Goal: Check status: Check status

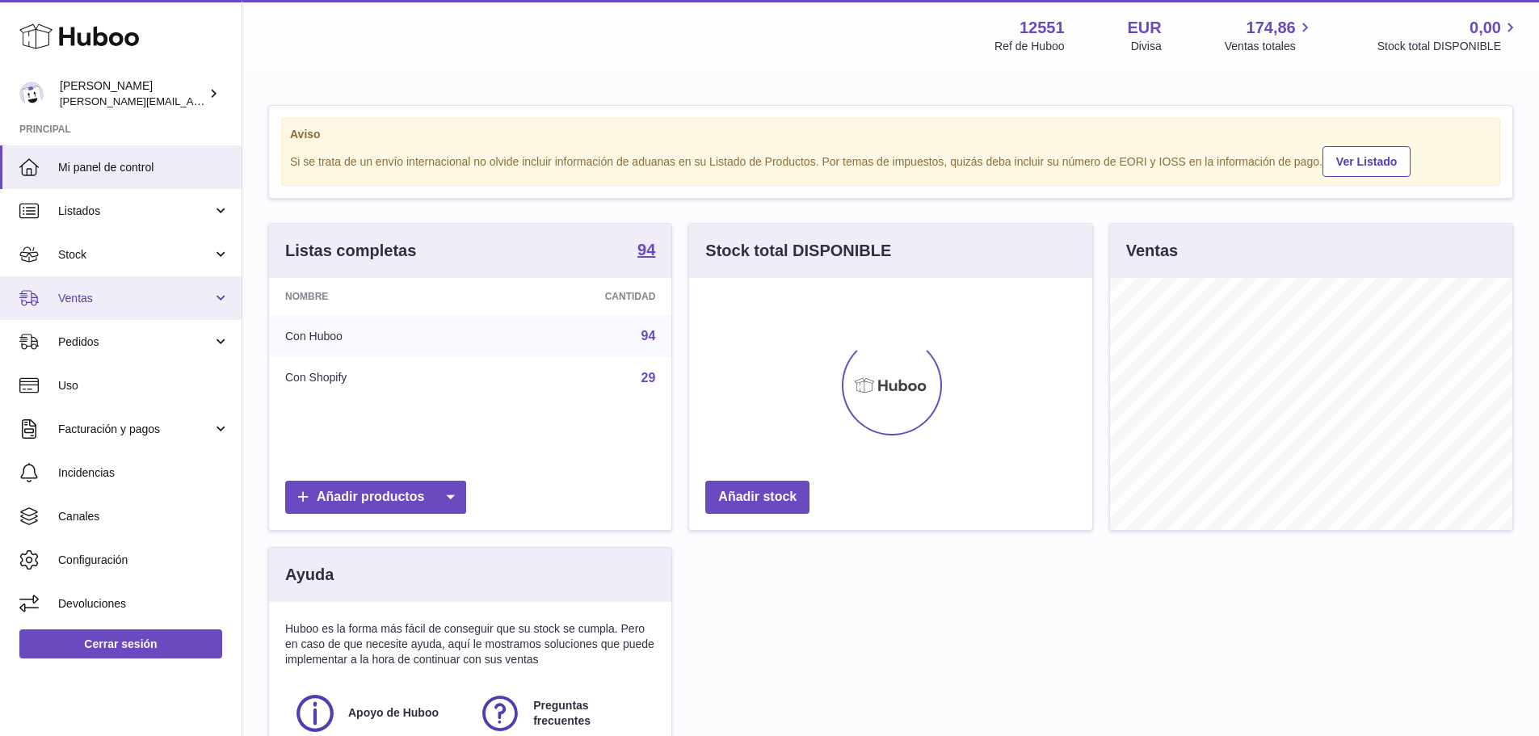
scroll to position [252, 403]
click at [185, 316] on link "Ventas" at bounding box center [121, 298] width 242 height 44
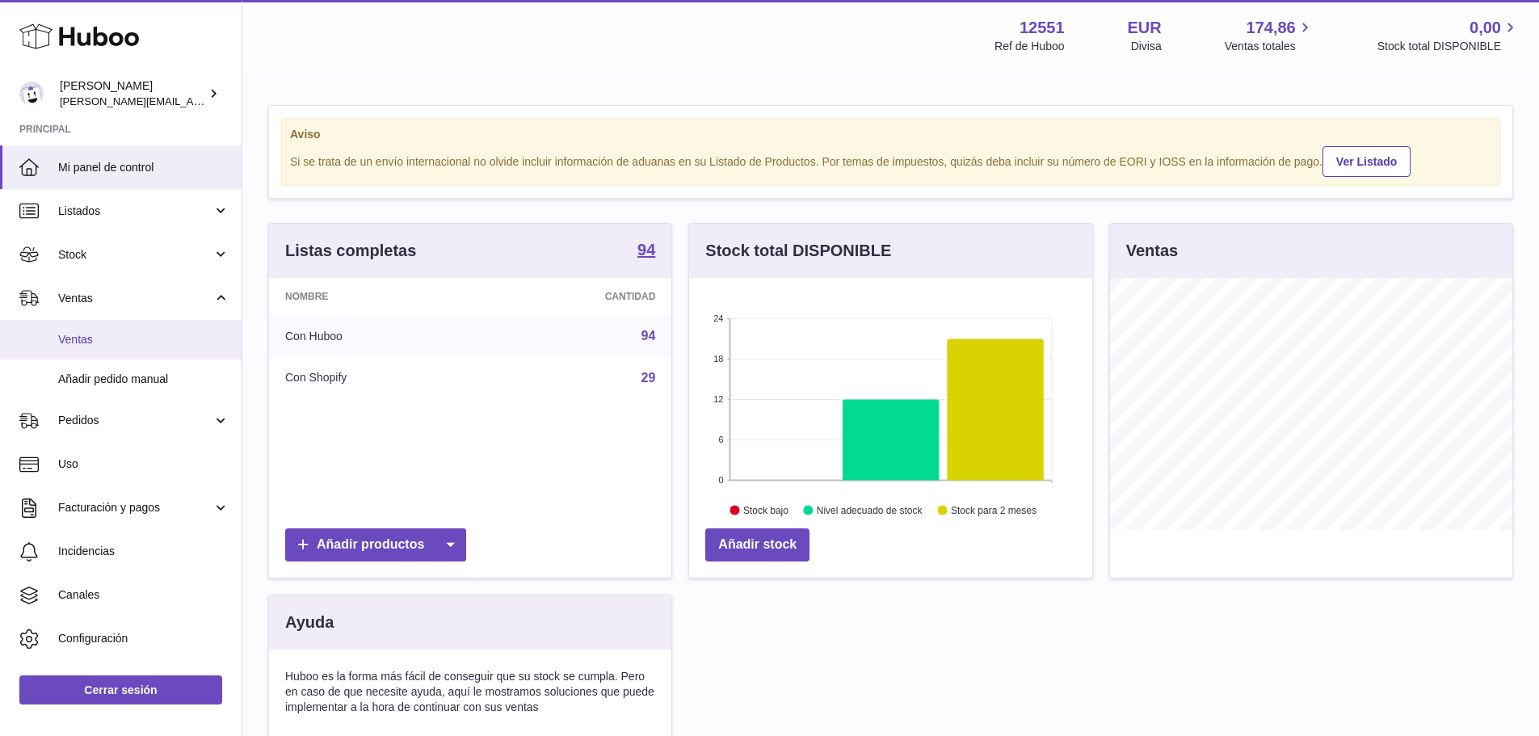
click at [91, 339] on span "Ventas" at bounding box center [143, 339] width 171 height 15
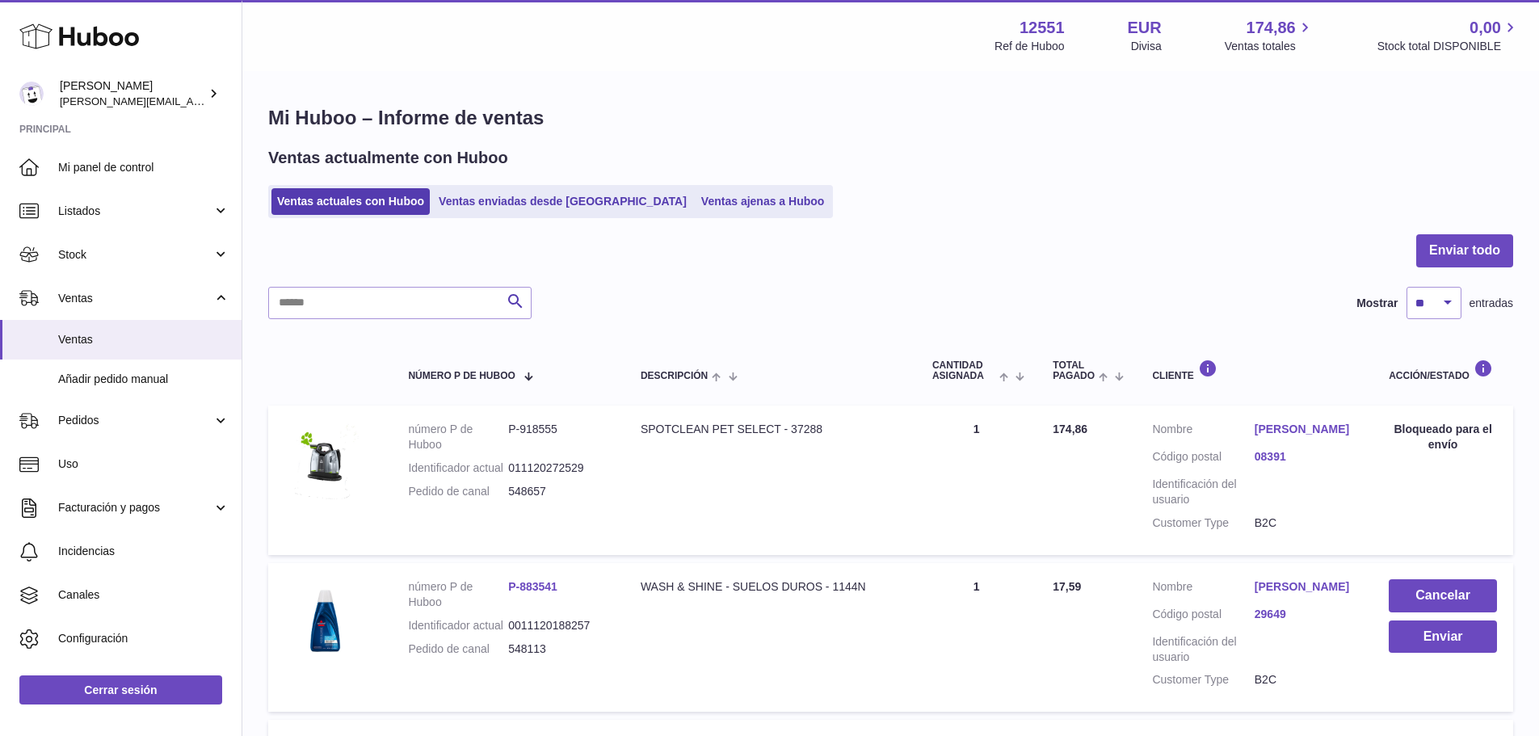
click at [1080, 298] on div "Buscar Mostrar ** ** ** *** entradas" at bounding box center [890, 303] width 1245 height 32
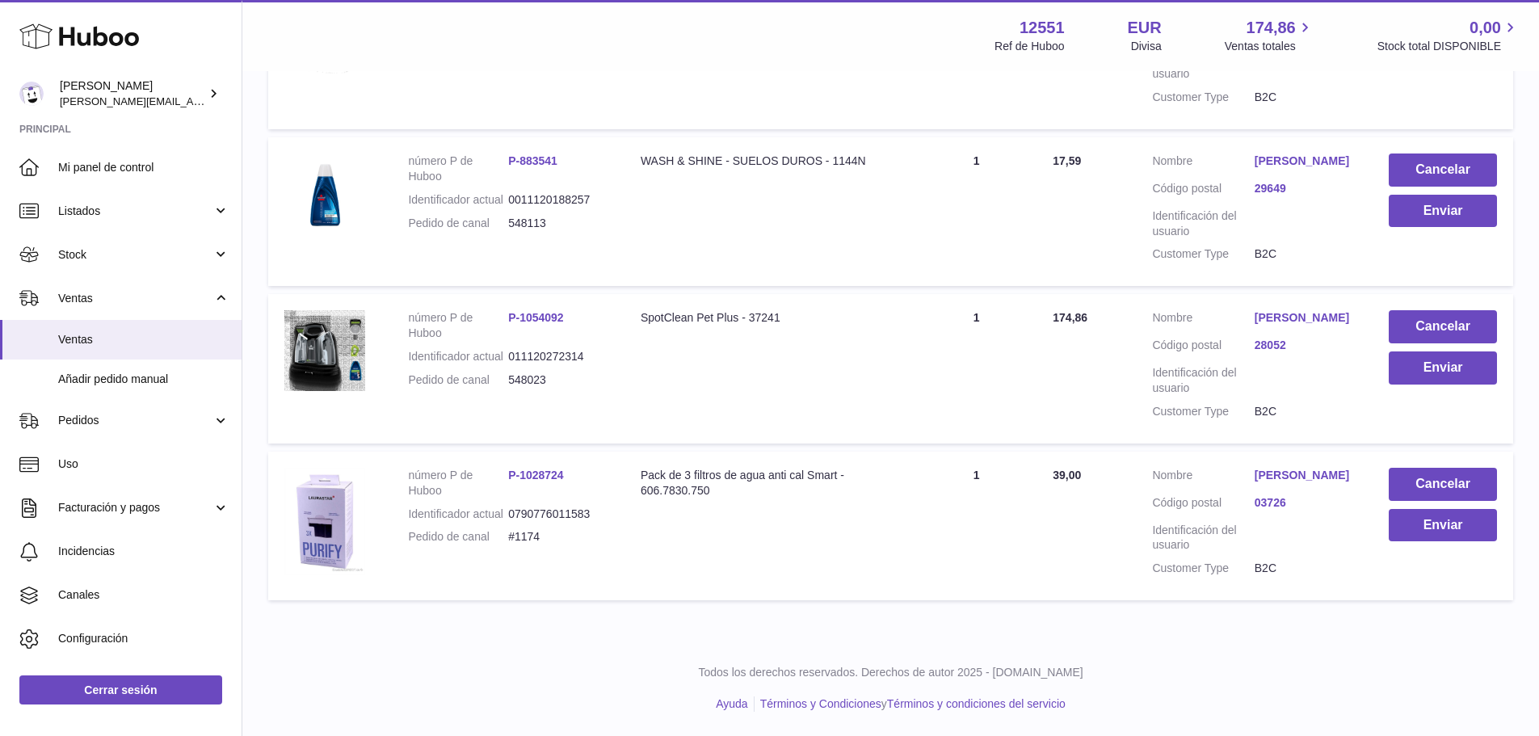
scroll to position [68, 0]
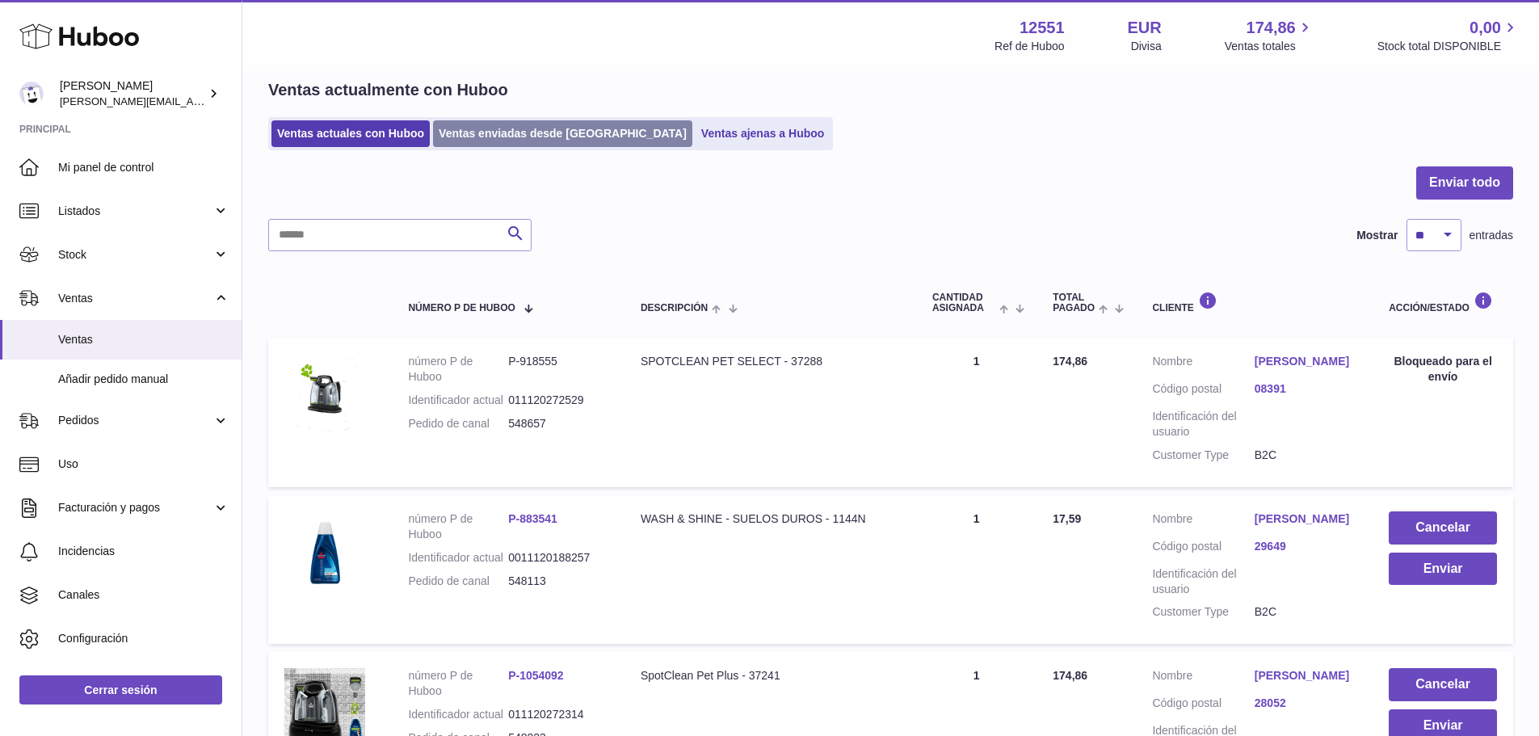
click at [565, 124] on link "Ventas enviadas desde [GEOGRAPHIC_DATA]" at bounding box center [562, 133] width 259 height 27
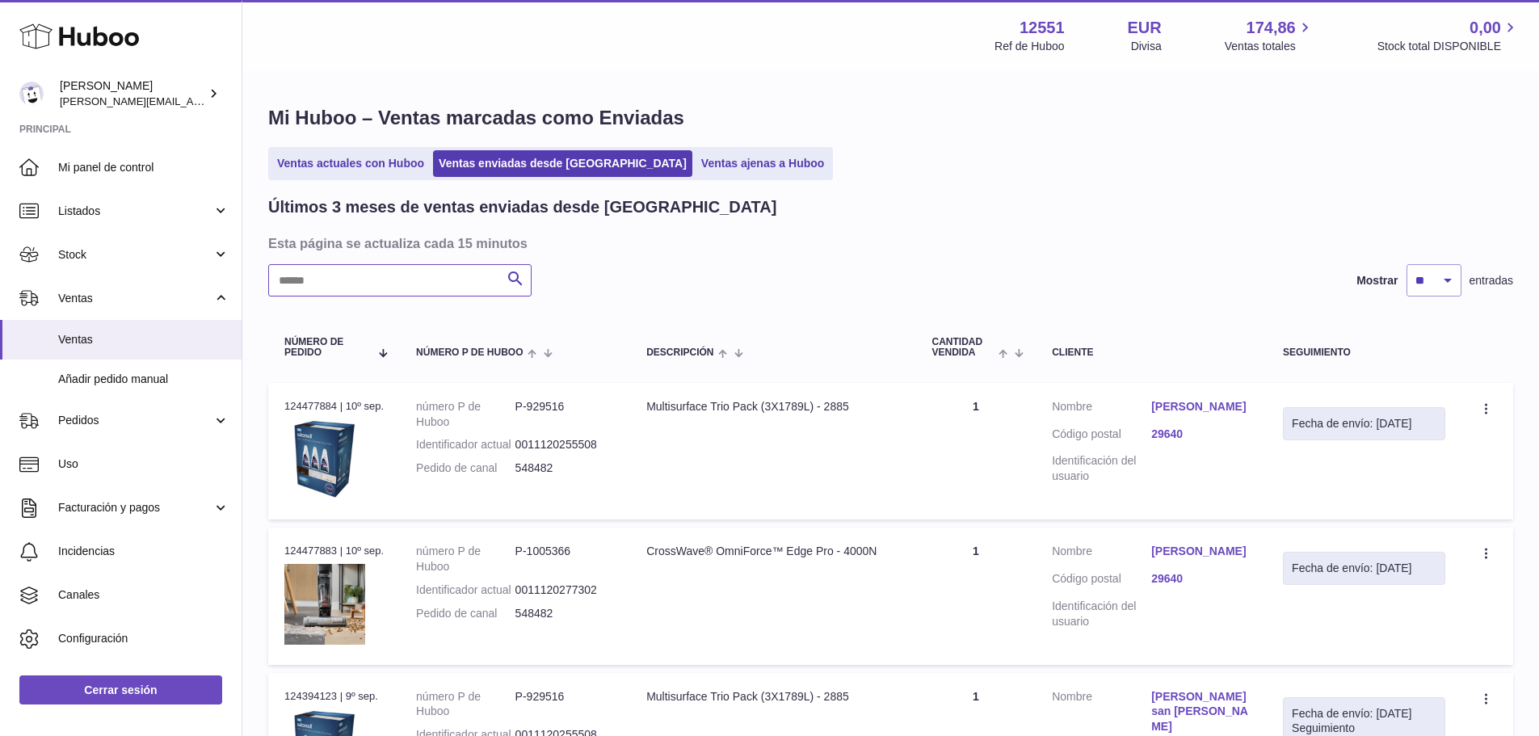
click at [389, 282] on input "text" at bounding box center [399, 280] width 263 height 32
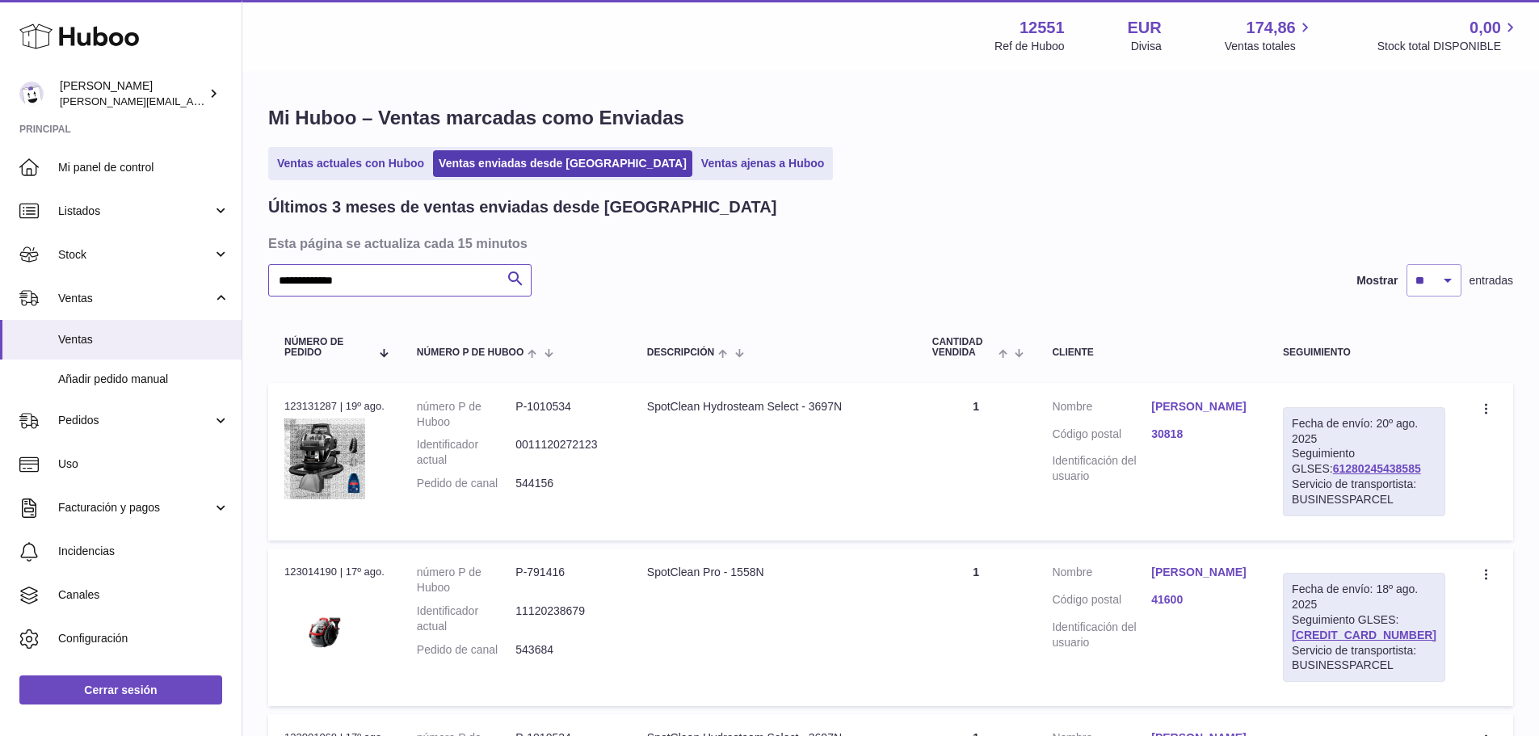
type input "**********"
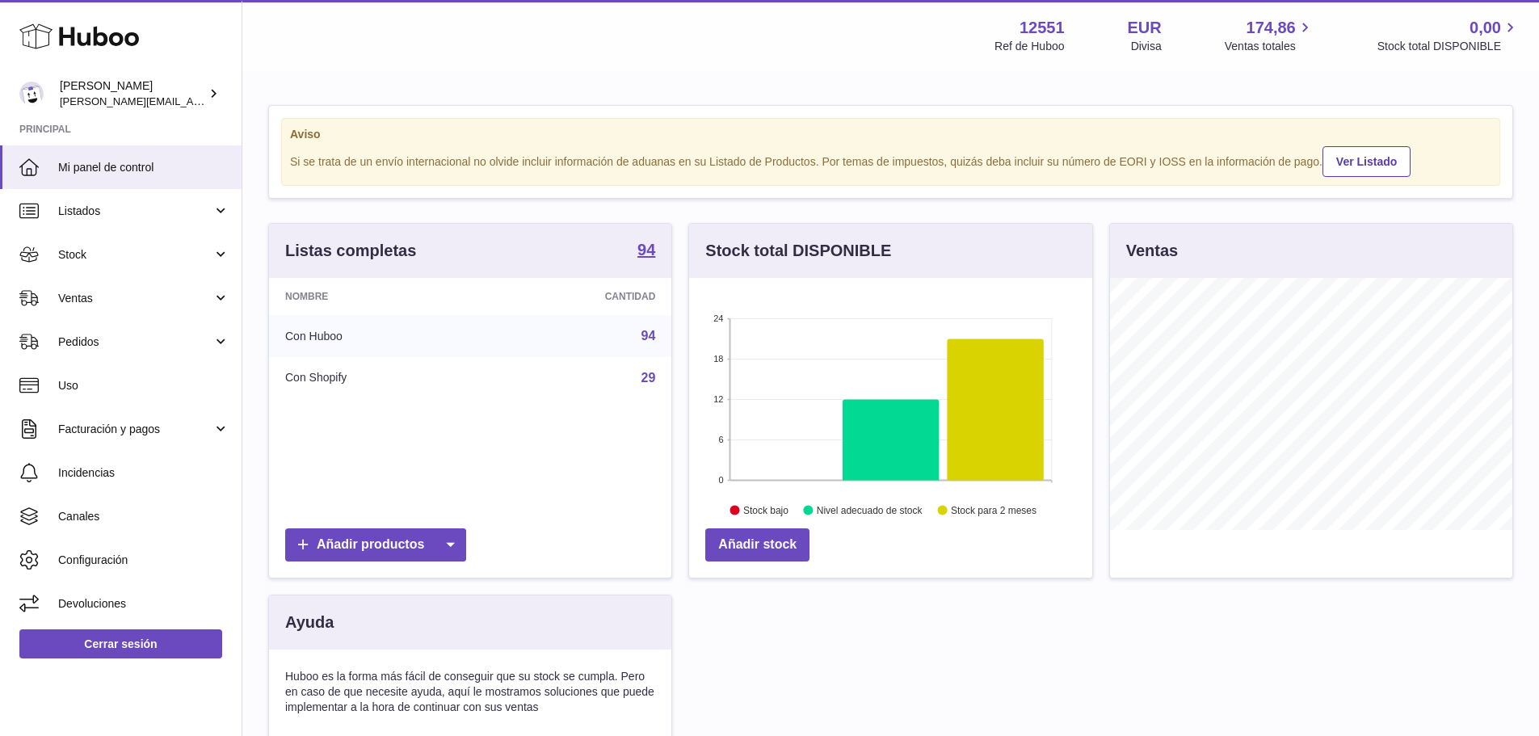
scroll to position [252, 403]
click at [138, 296] on span "Ventas" at bounding box center [135, 298] width 154 height 15
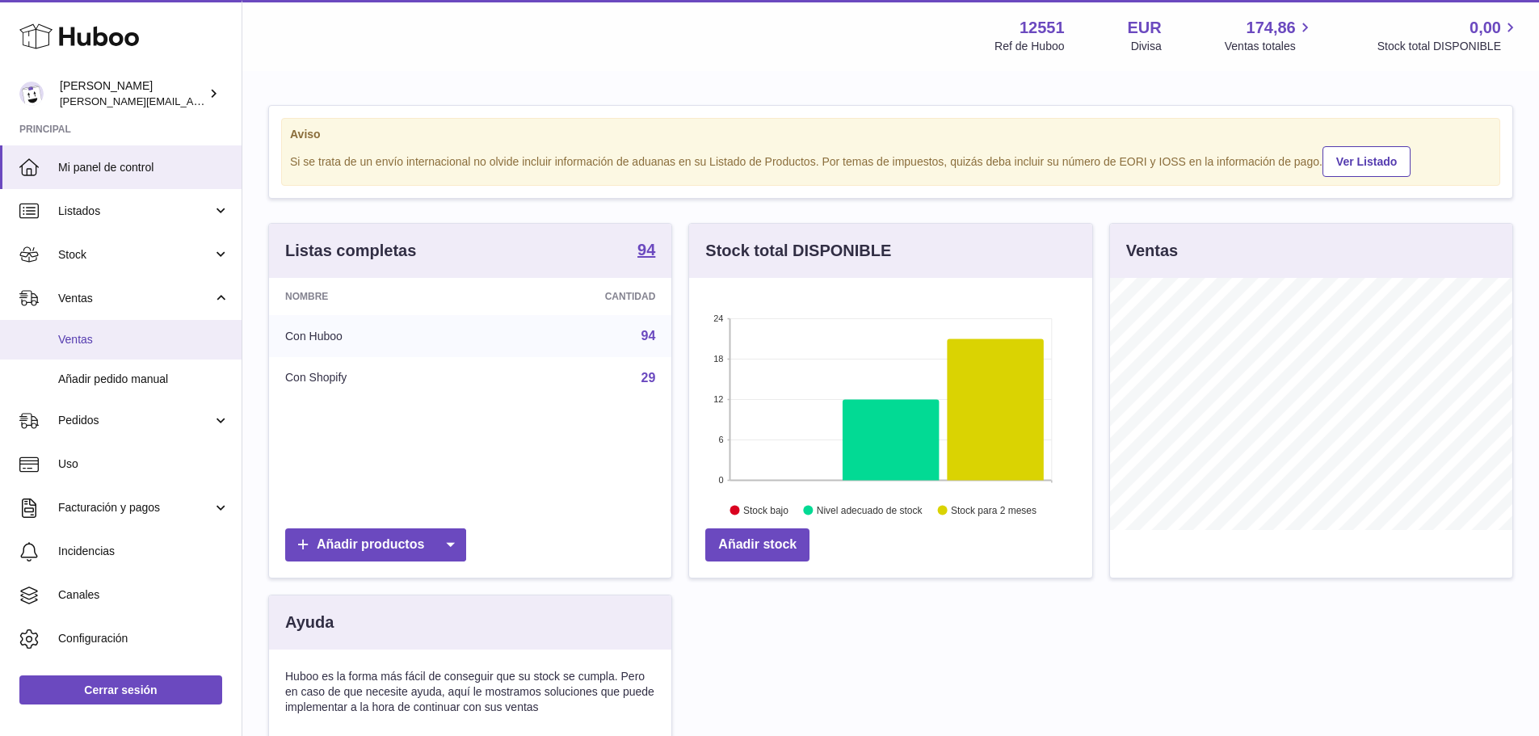
click at [96, 341] on span "Ventas" at bounding box center [143, 339] width 171 height 15
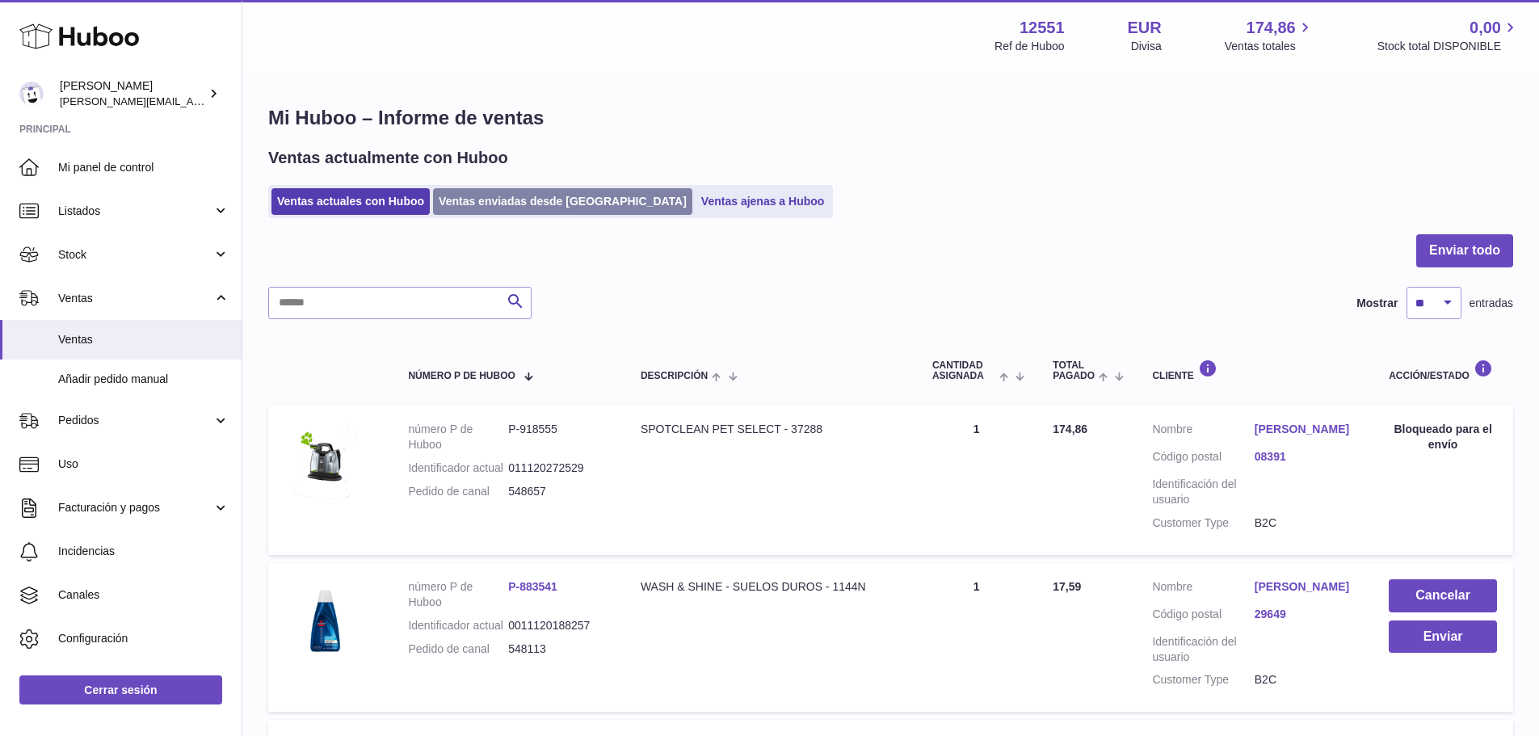
click at [536, 194] on link "Ventas enviadas desde [GEOGRAPHIC_DATA]" at bounding box center [562, 201] width 259 height 27
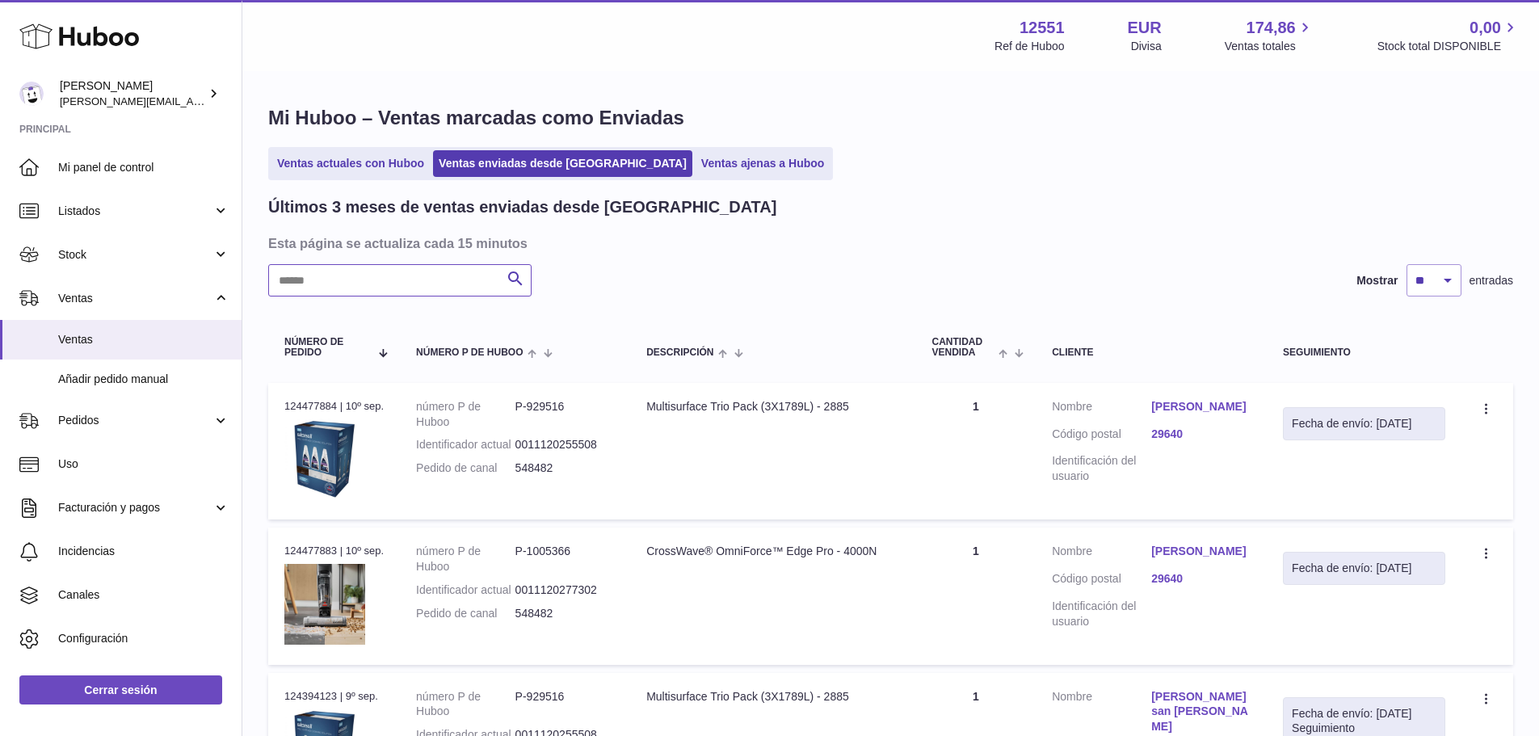
click at [389, 284] on input "text" at bounding box center [399, 280] width 263 height 32
click at [288, 166] on link "Ventas actuales con Huboo" at bounding box center [350, 163] width 158 height 27
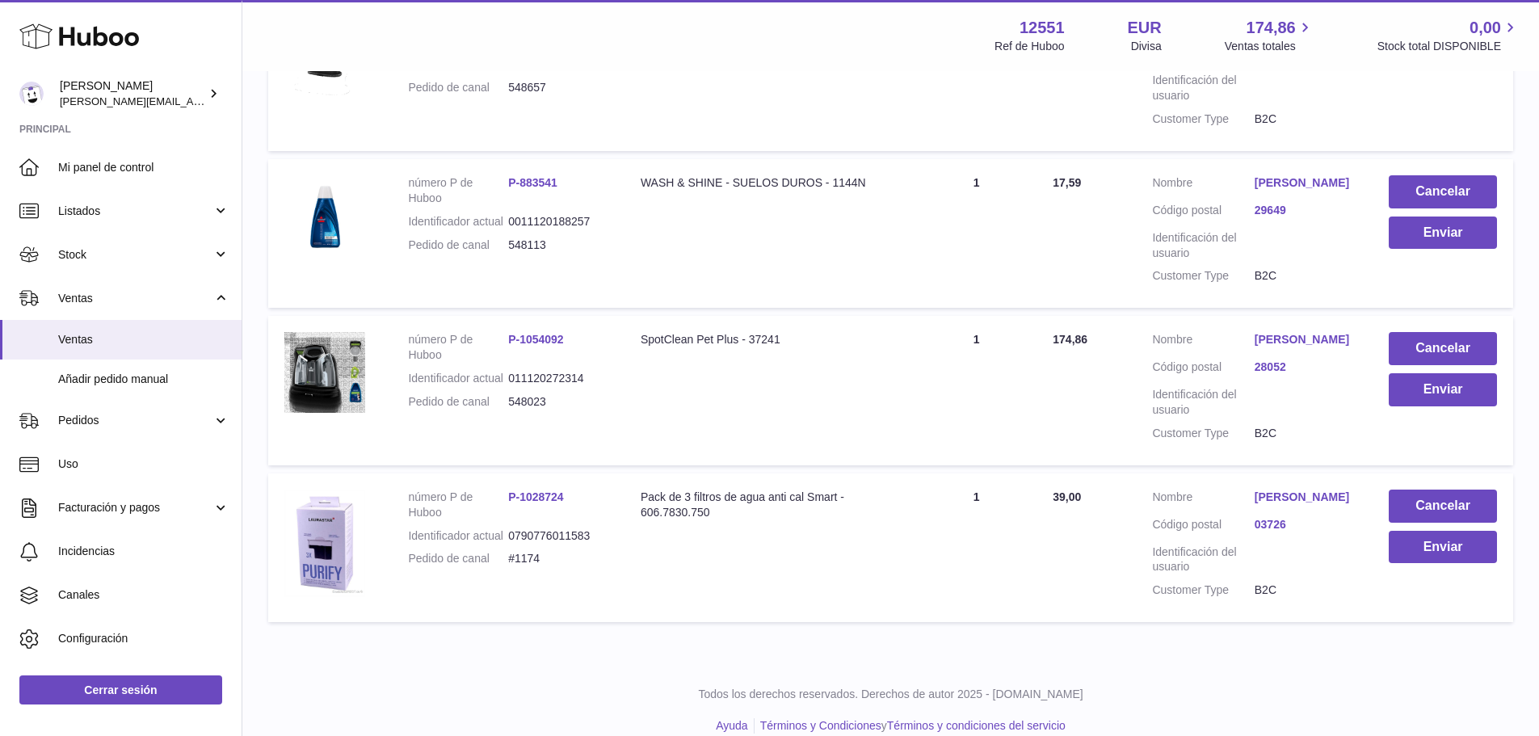
scroll to position [472, 0]
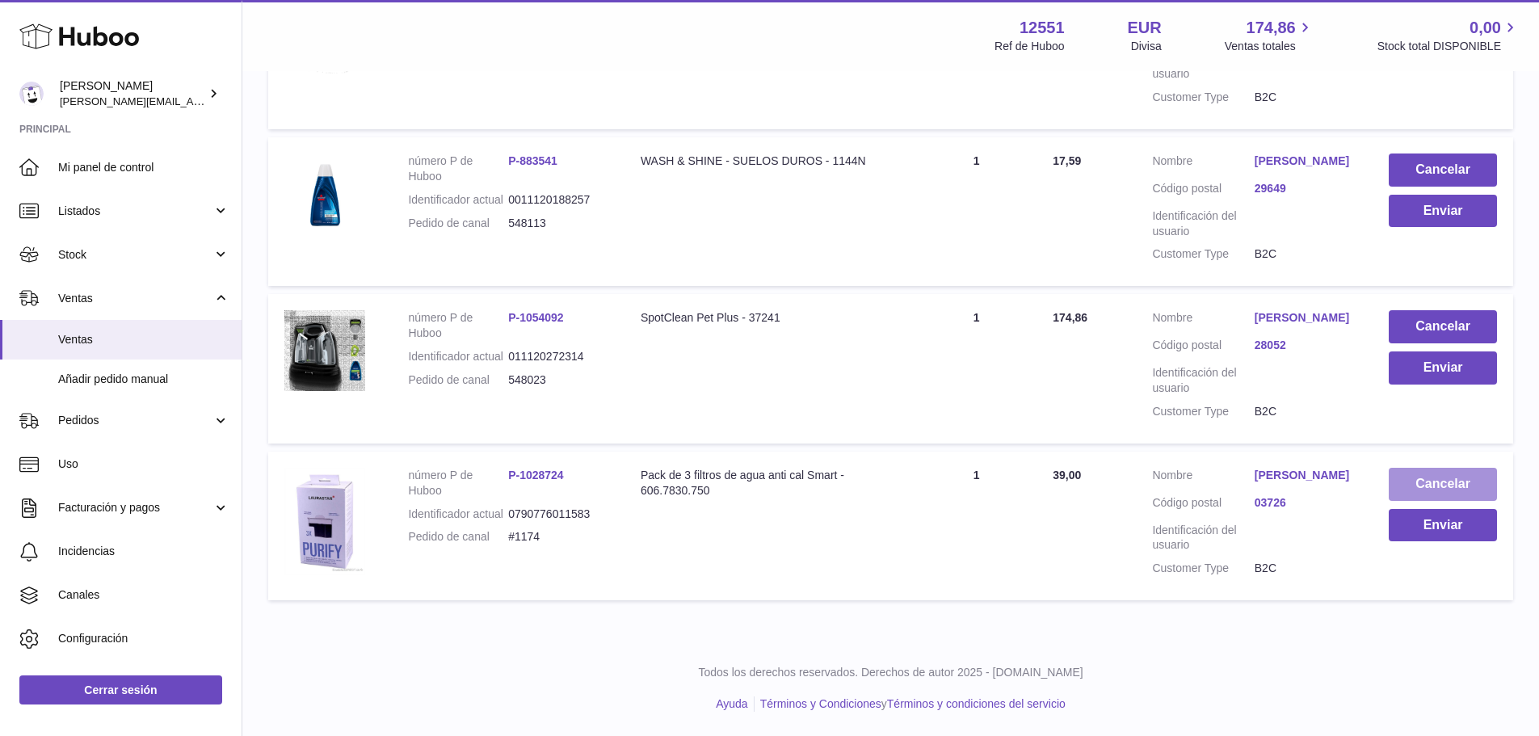
click at [1414, 469] on button "Cancelar" at bounding box center [1442, 484] width 108 height 33
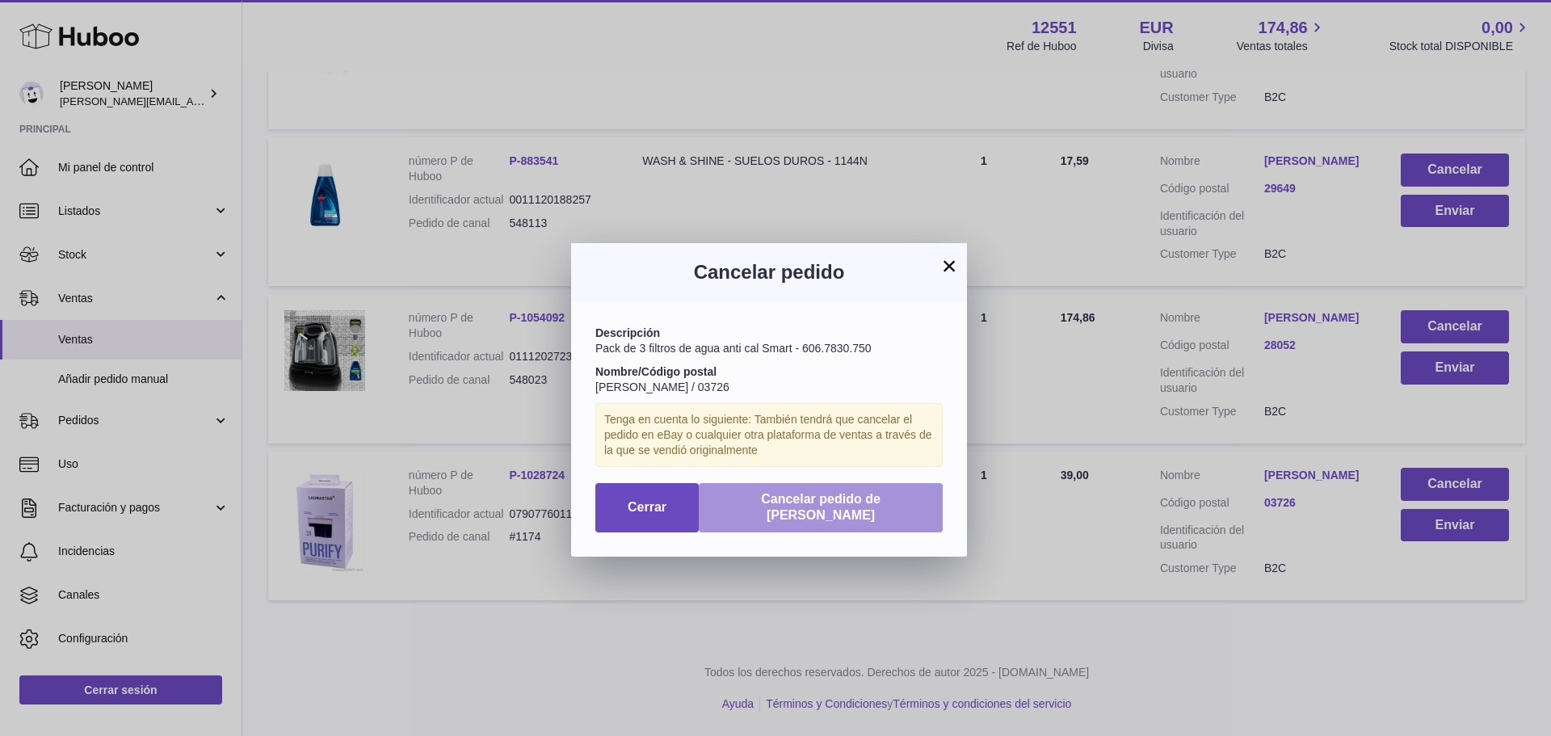
drag, startPoint x: 909, startPoint y: 507, endPoint x: 894, endPoint y: 505, distance: 14.7
click at [905, 507] on button "Cancelar pedido de [PERSON_NAME]" at bounding box center [821, 508] width 244 height 50
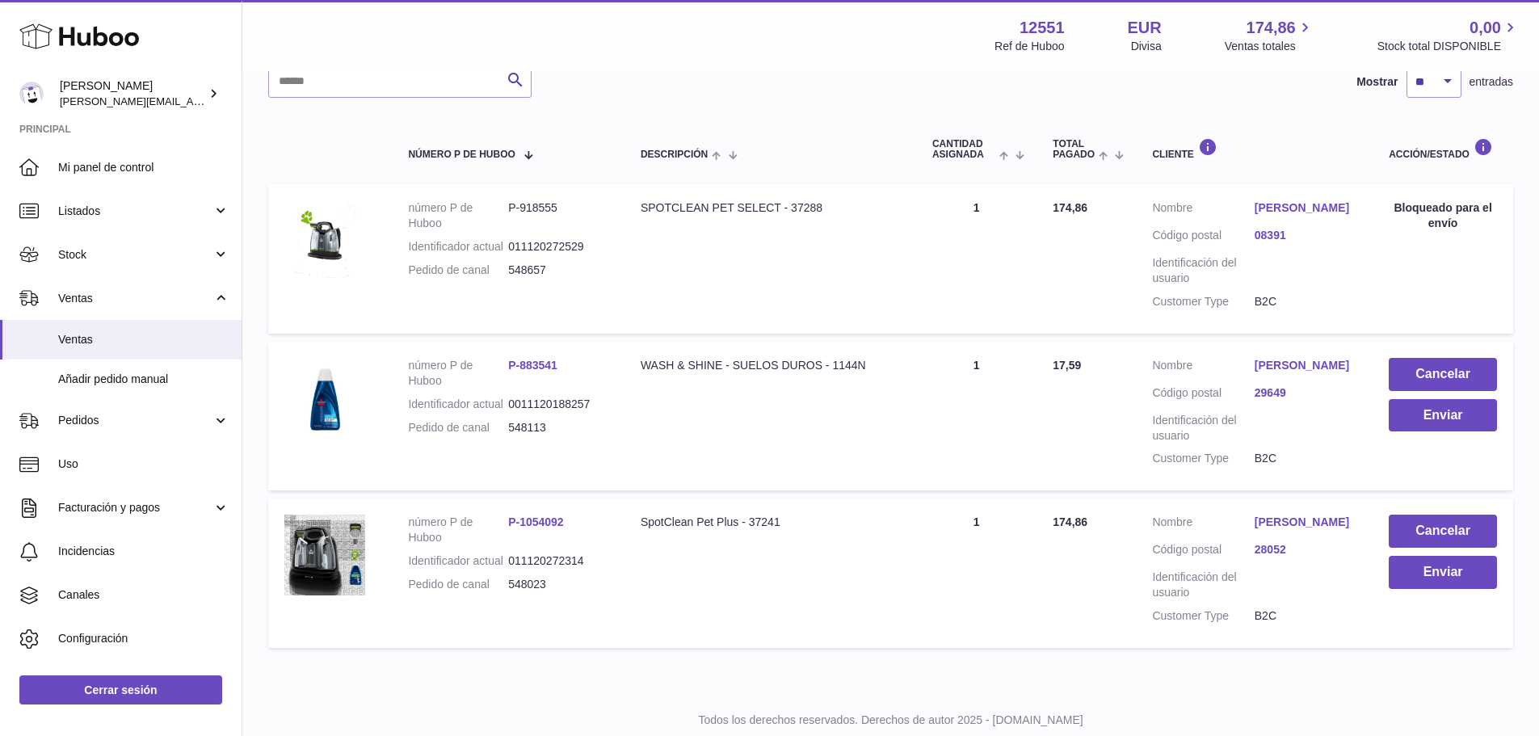
scroll to position [57, 0]
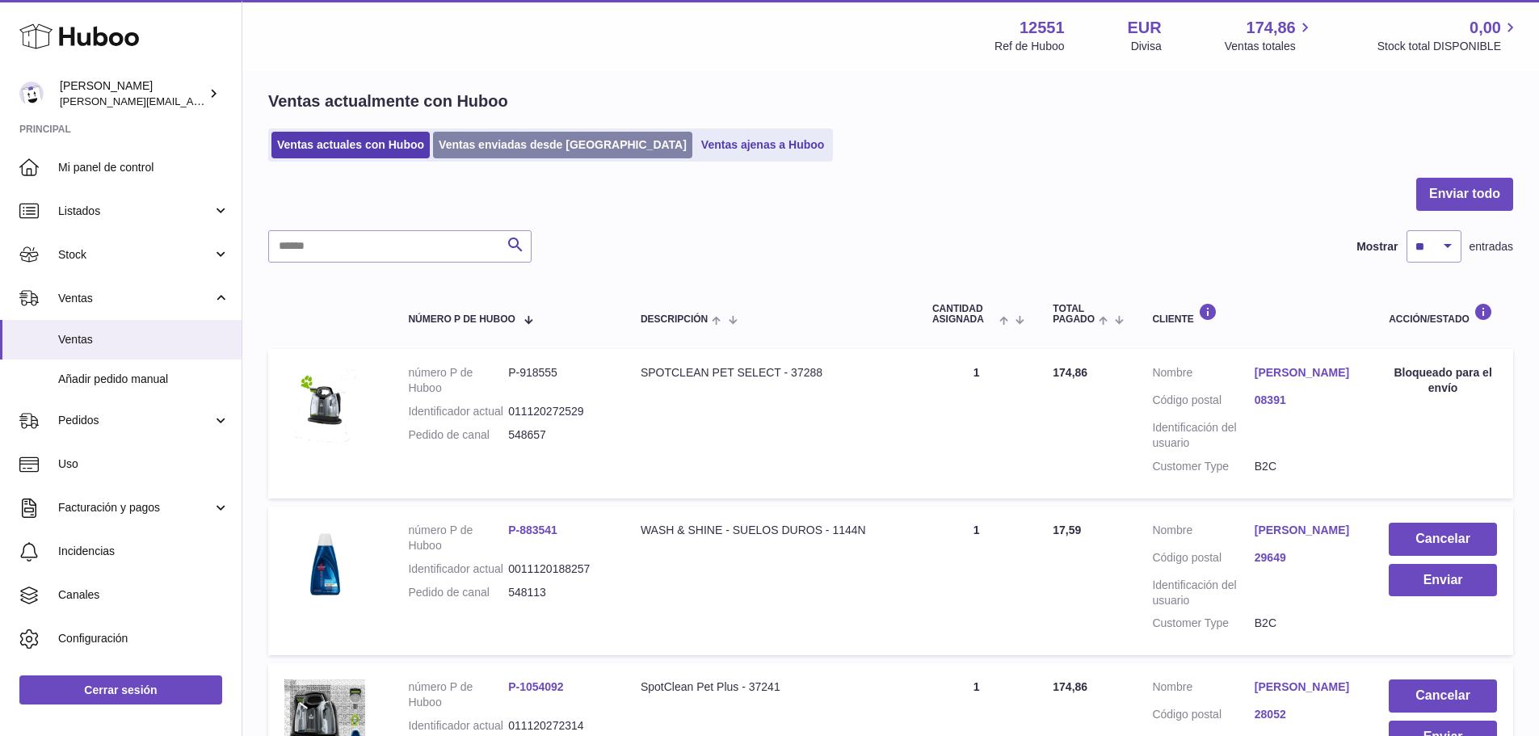
click at [524, 145] on link "Ventas enviadas desde [GEOGRAPHIC_DATA]" at bounding box center [562, 145] width 259 height 27
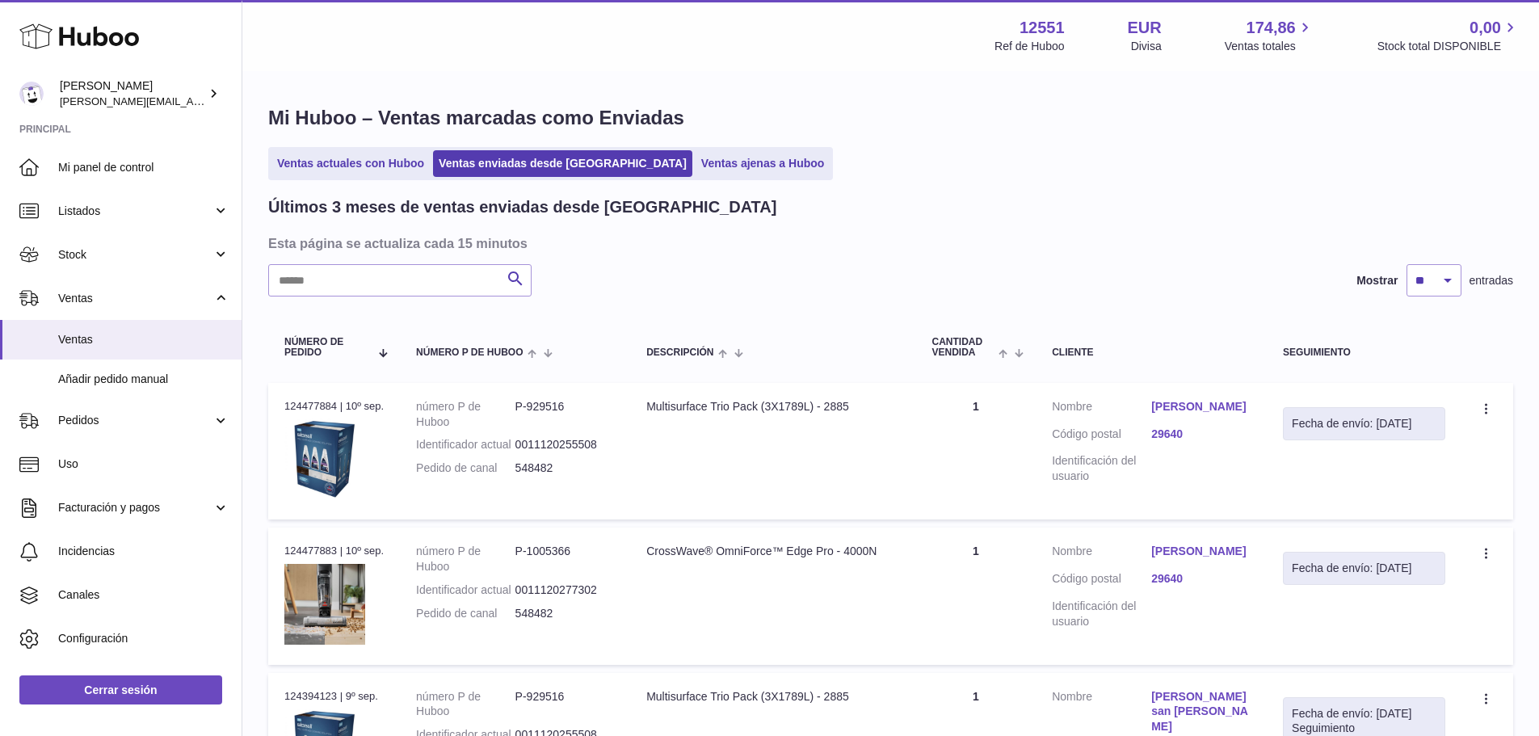
click at [347, 288] on input "text" at bounding box center [399, 280] width 263 height 32
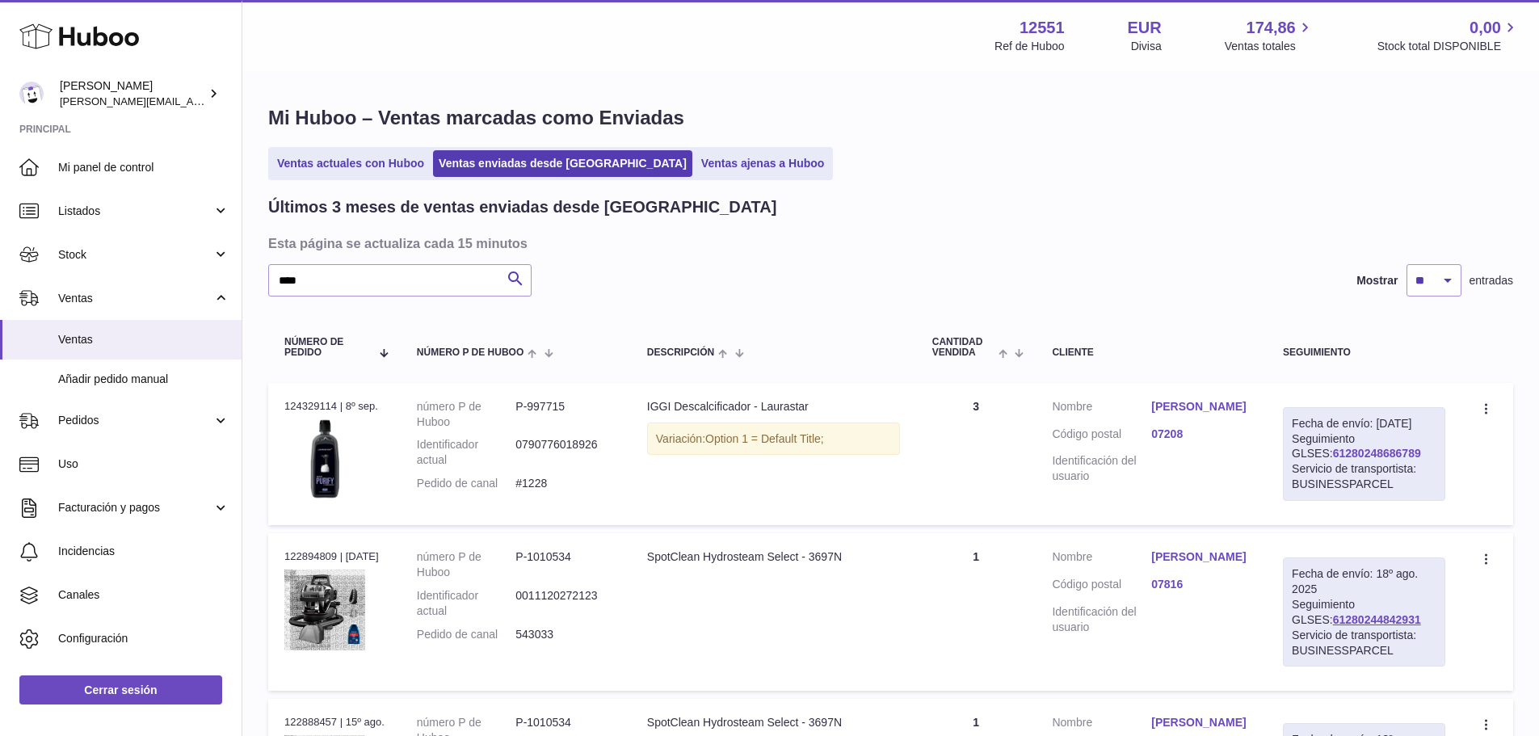
click at [1405, 460] on link "61280248686789" at bounding box center [1377, 453] width 88 height 13
click at [300, 274] on input "****" at bounding box center [399, 280] width 263 height 32
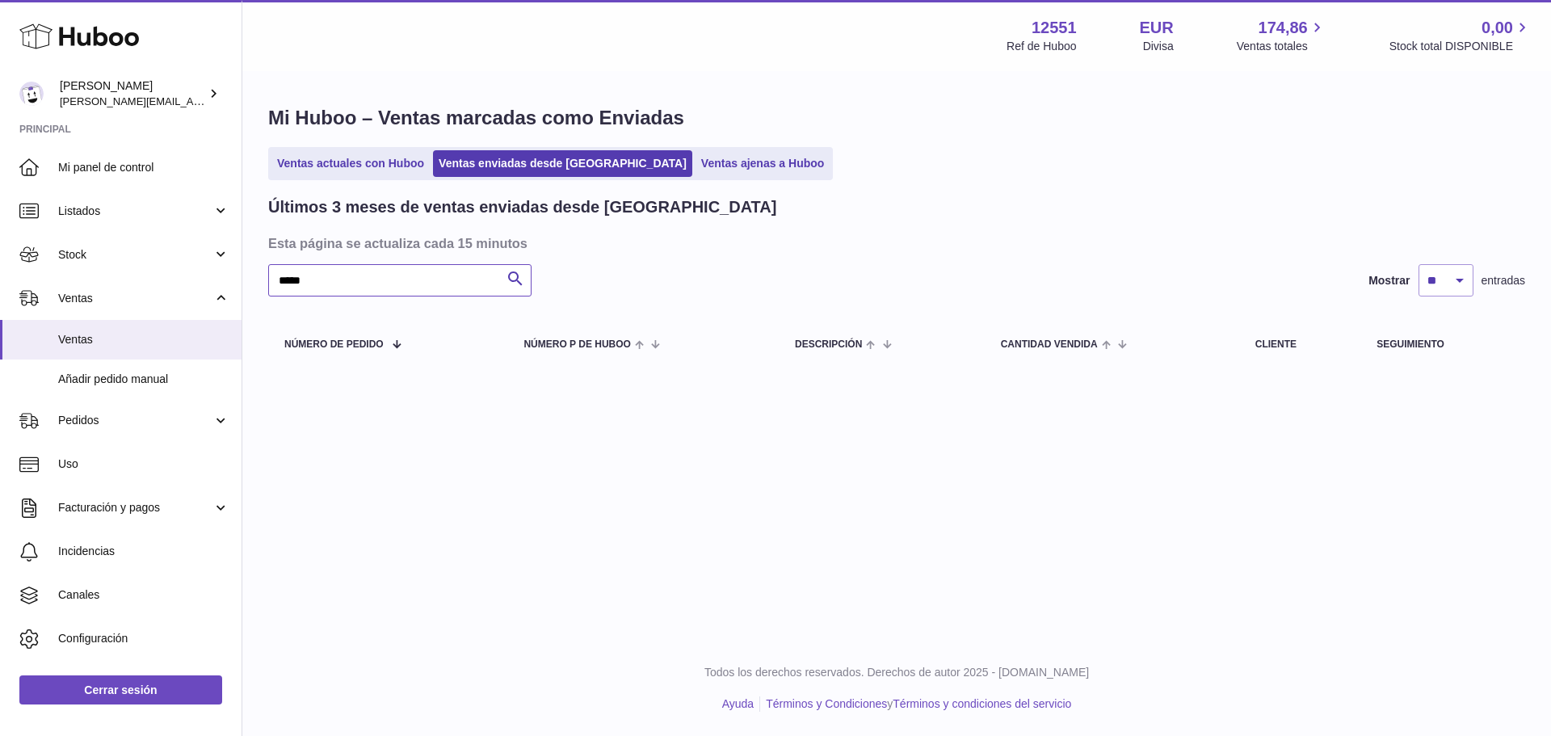
click at [325, 287] on input "*****" at bounding box center [399, 280] width 263 height 32
type input "*******"
click at [400, 150] on link "Ventas actuales con Huboo" at bounding box center [350, 163] width 158 height 27
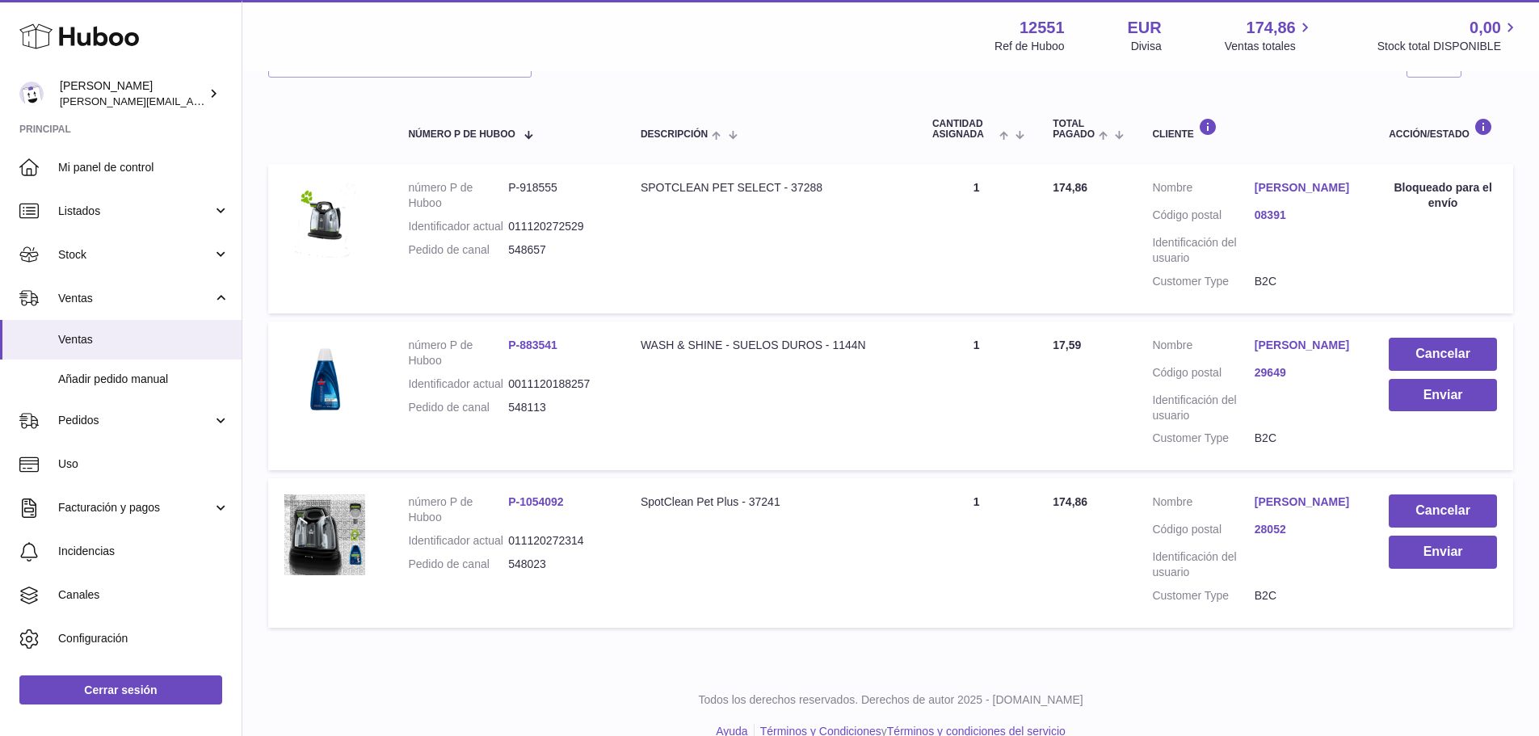
scroll to position [299, 0]
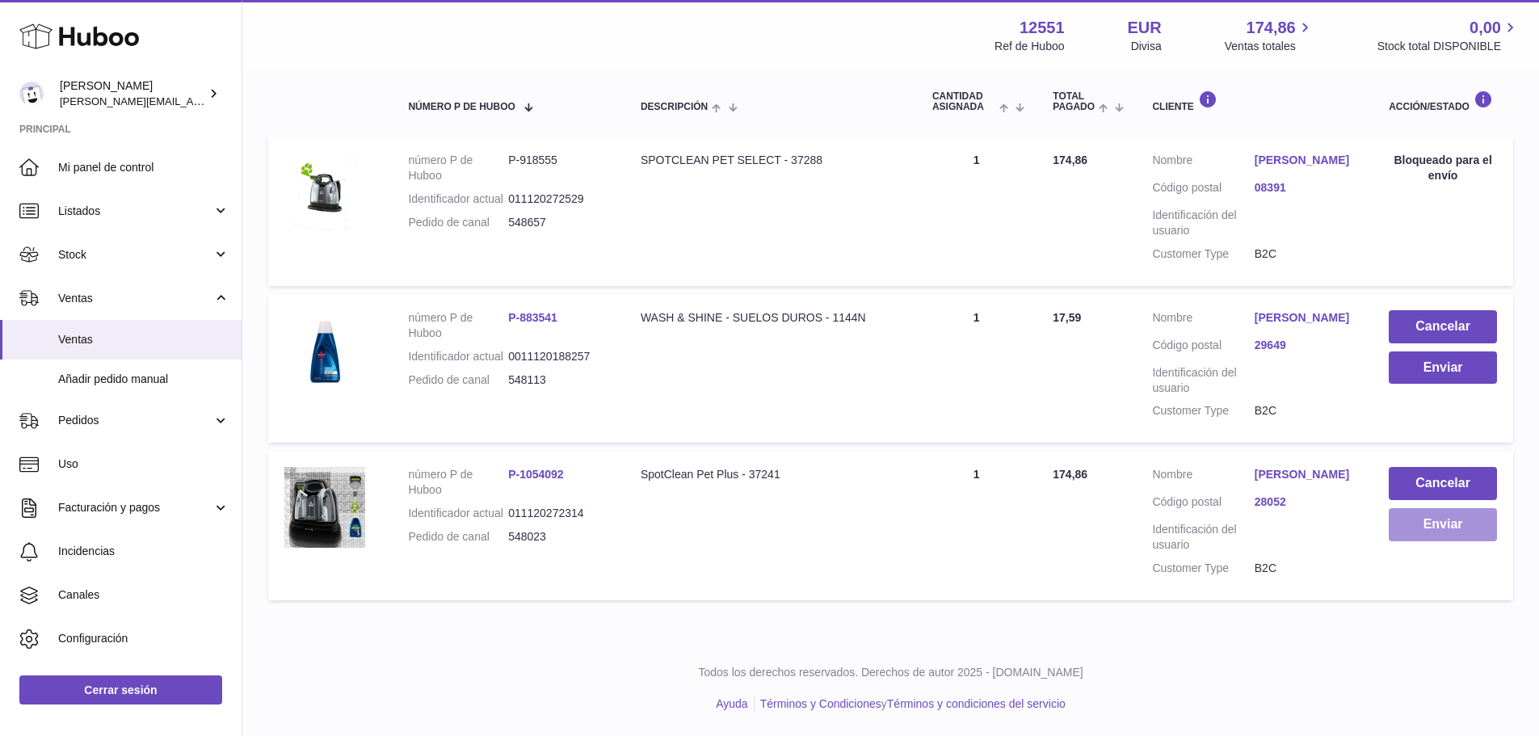
click at [1451, 513] on button "Enviar" at bounding box center [1442, 524] width 108 height 33
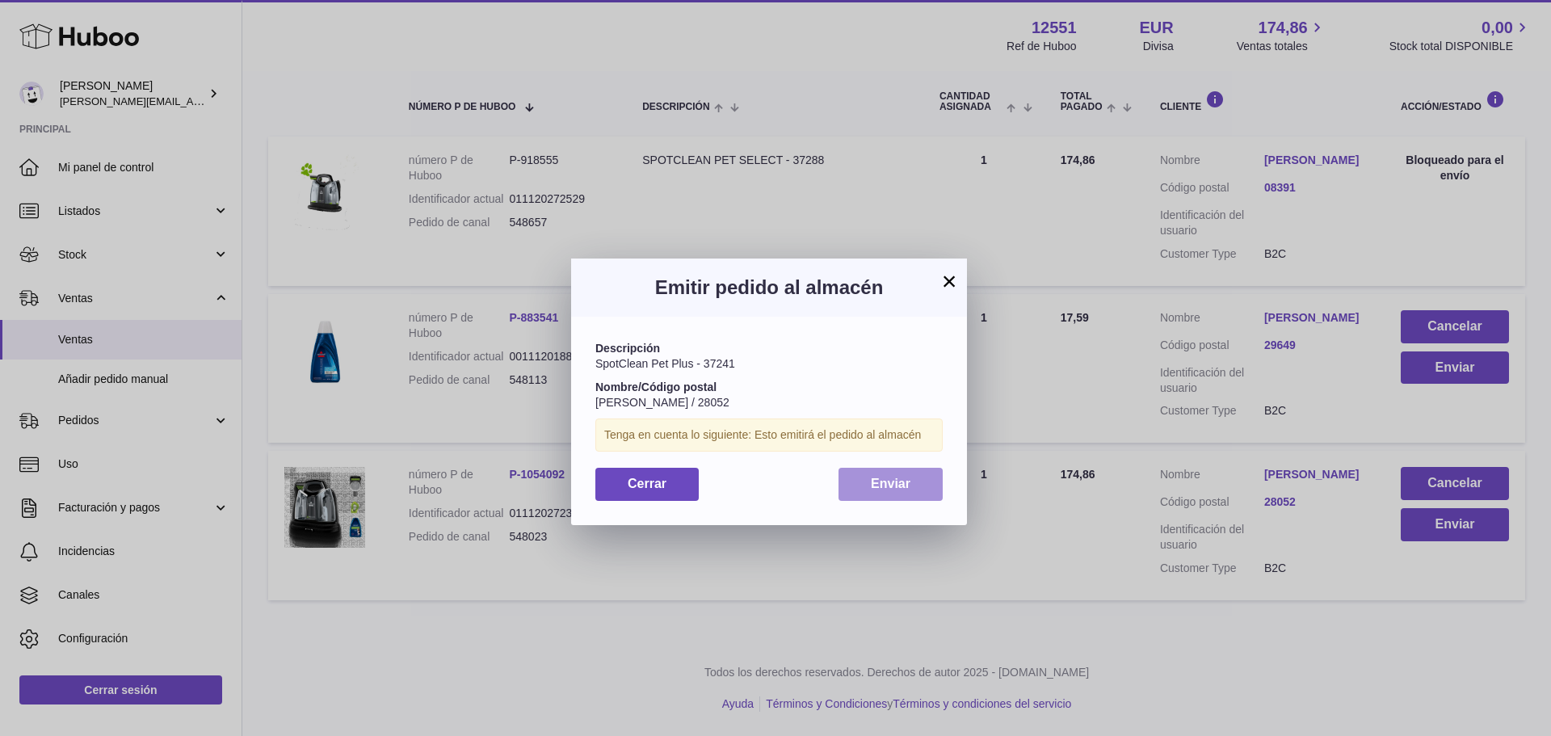
click at [881, 472] on button "Enviar" at bounding box center [890, 484] width 104 height 33
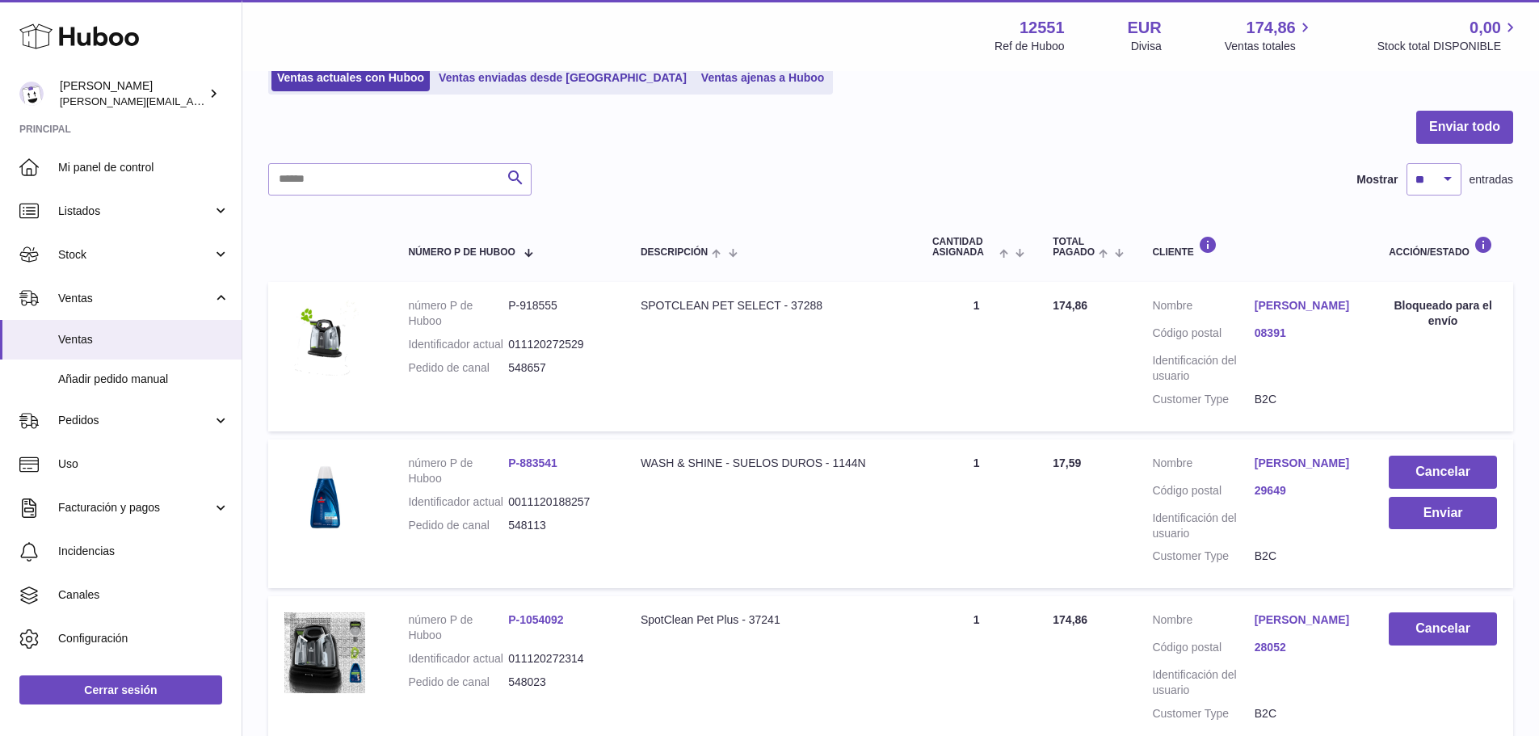
scroll to position [57, 0]
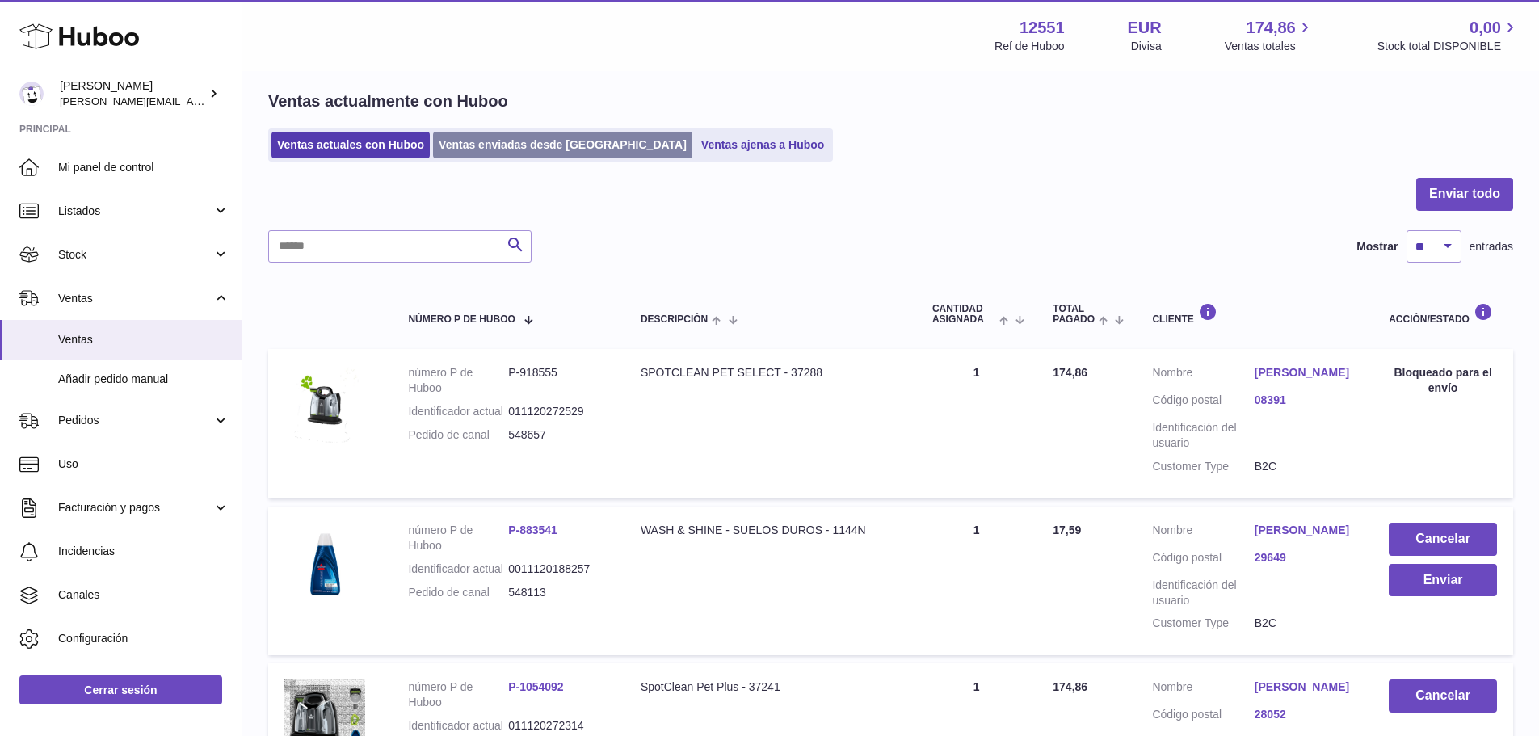
click at [568, 142] on link "Ventas enviadas desde [GEOGRAPHIC_DATA]" at bounding box center [562, 145] width 259 height 27
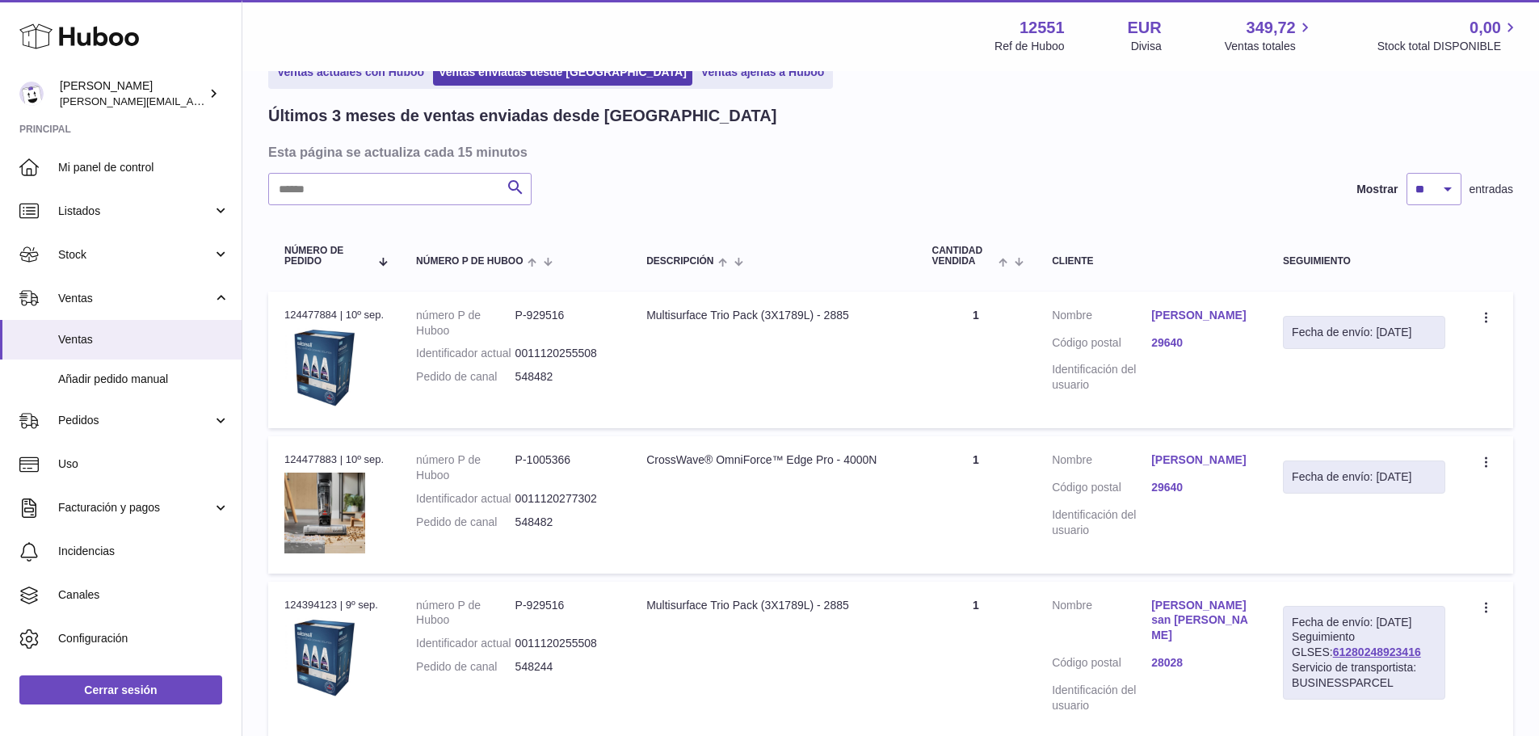
scroll to position [81, 0]
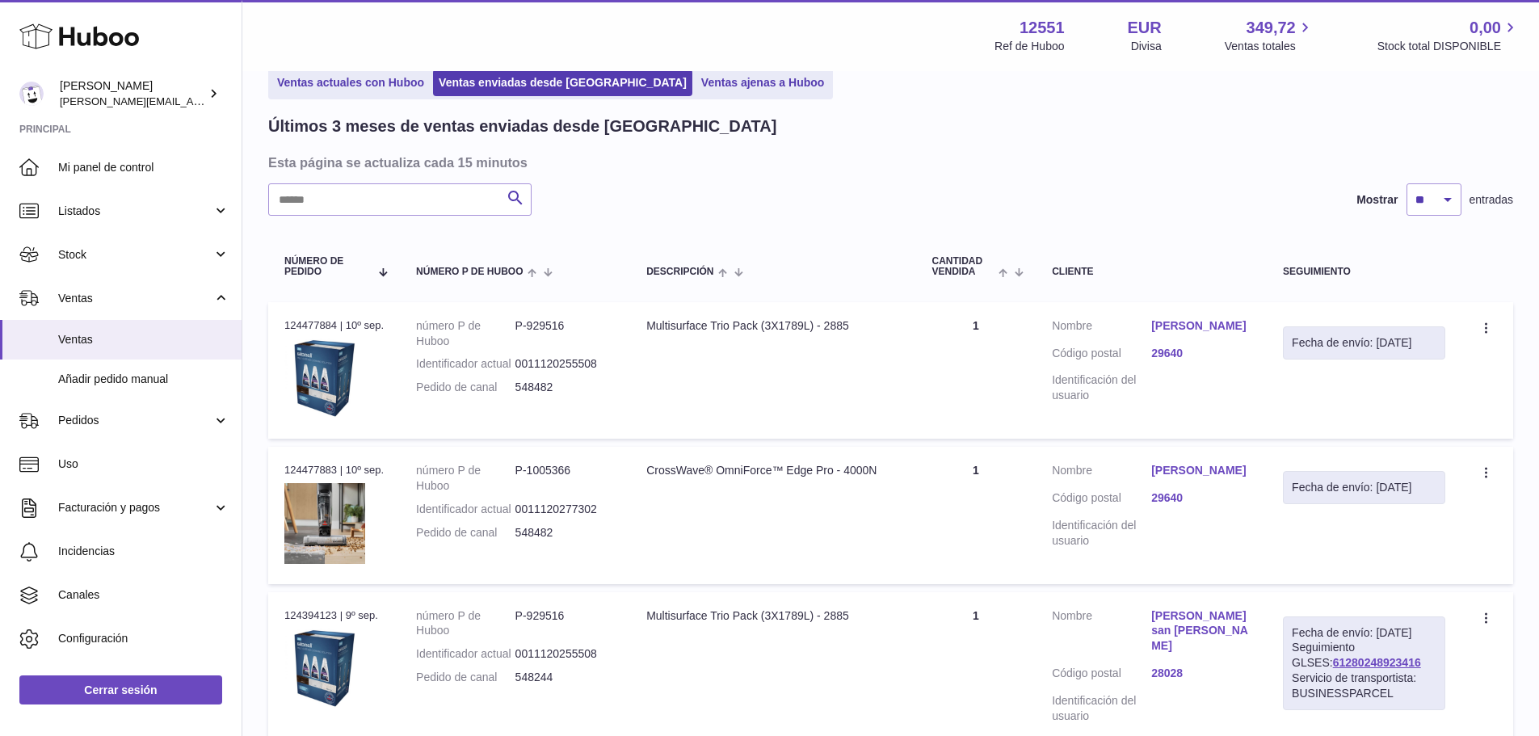
click at [1431, 495] on div "Fecha de envío: [DATE]" at bounding box center [1364, 487] width 145 height 15
